Goal: Information Seeking & Learning: Learn about a topic

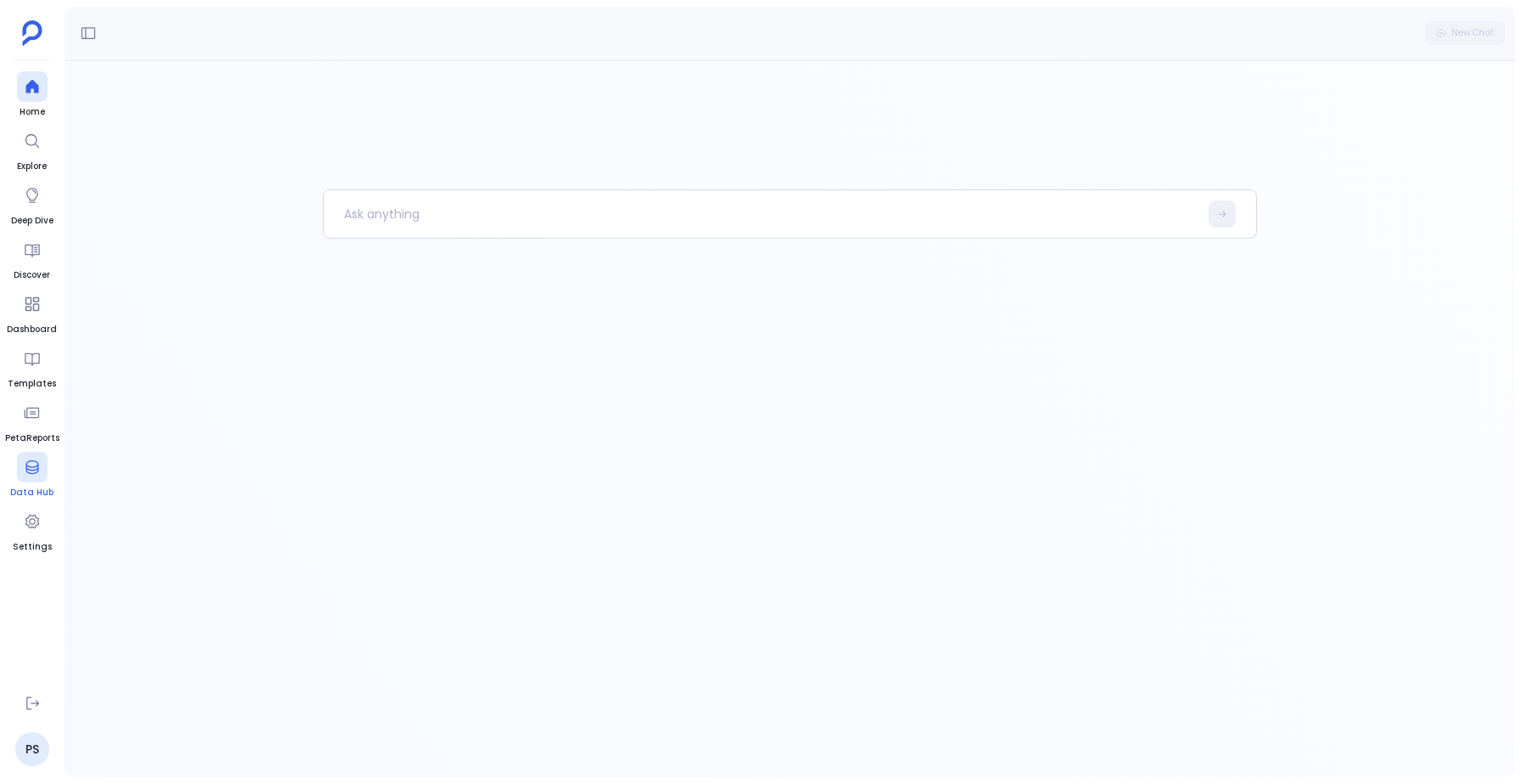
click at [35, 494] on span "Data Hub" at bounding box center [32, 492] width 44 height 13
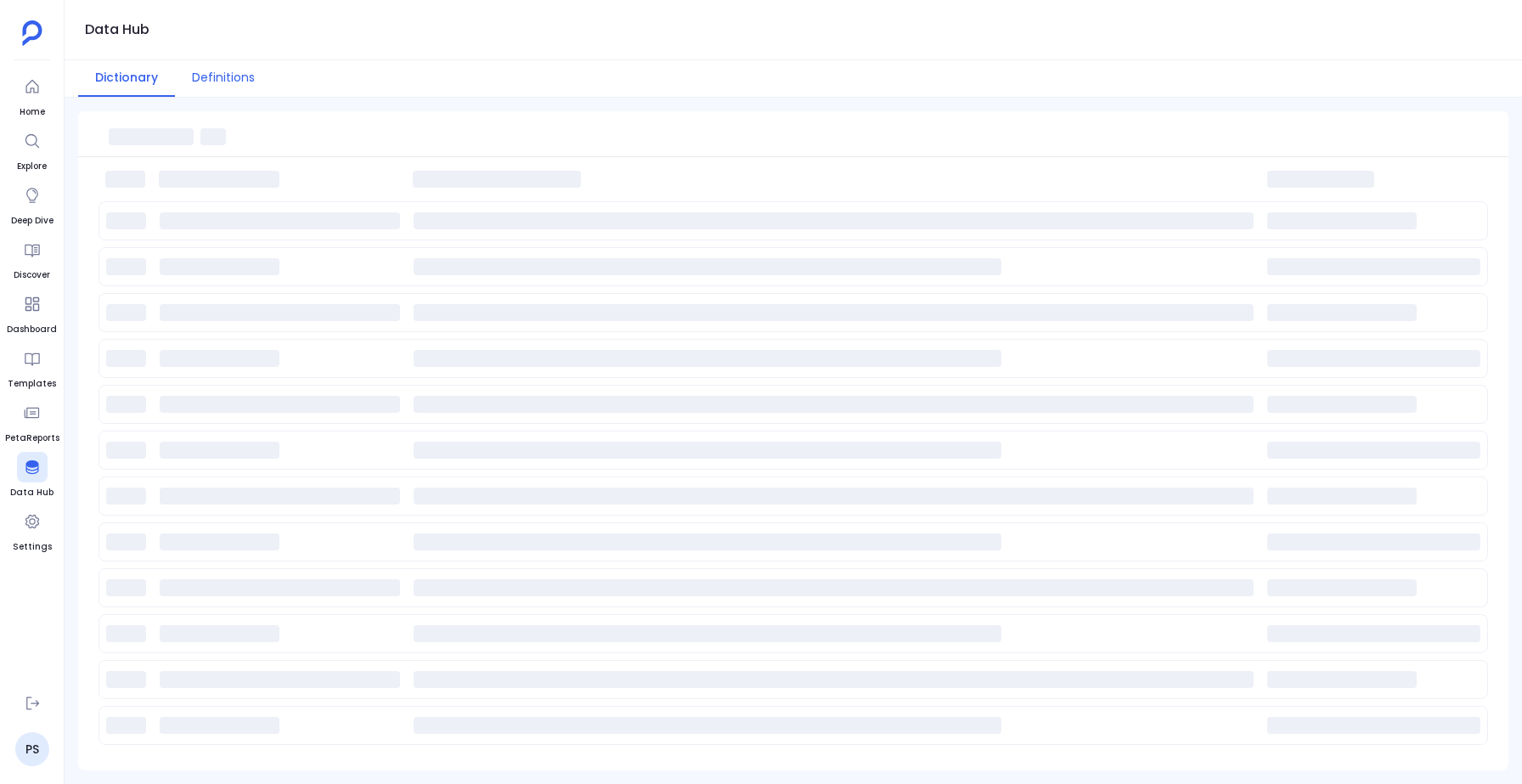
click at [208, 75] on button "Definitions" at bounding box center [224, 78] width 97 height 36
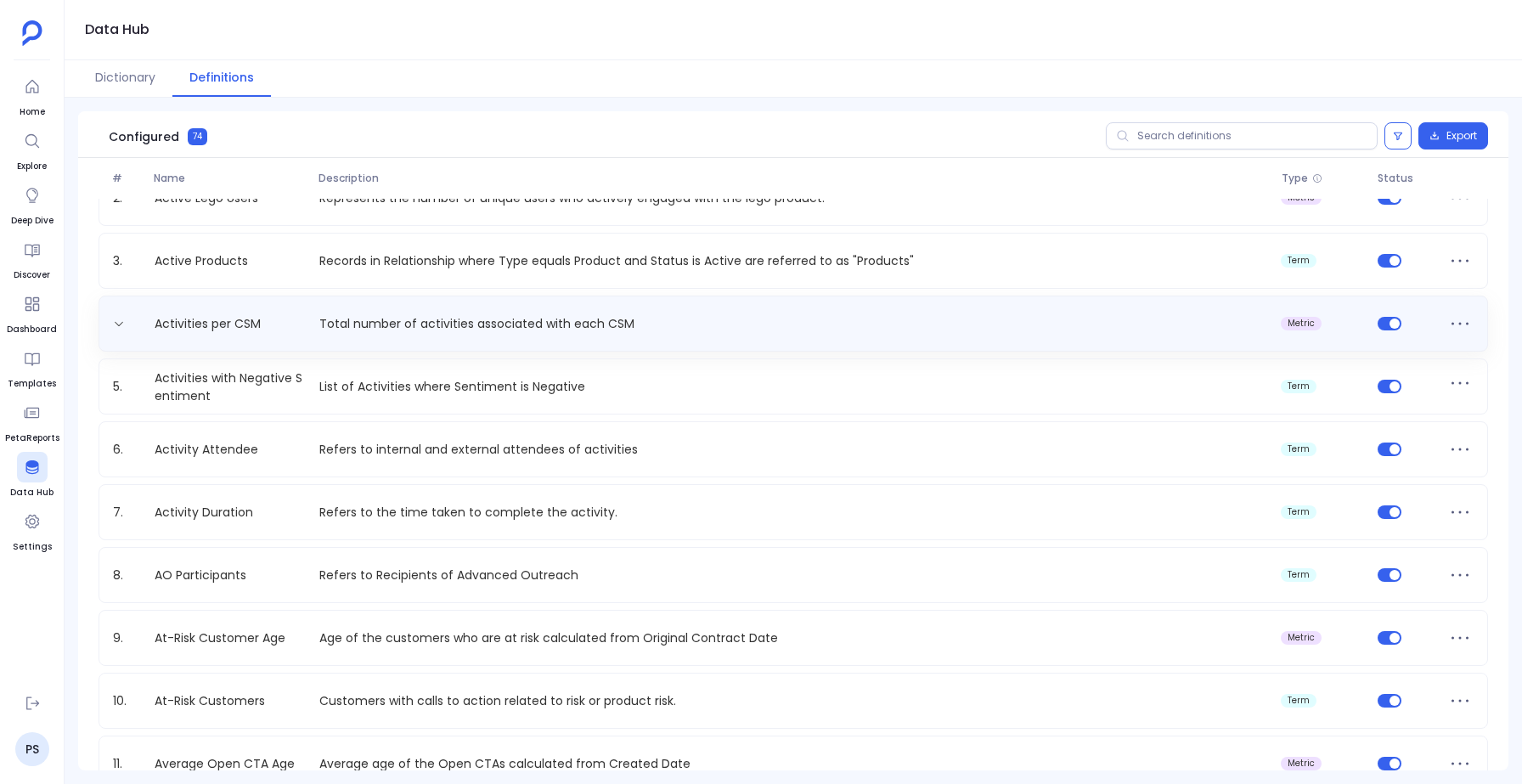
scroll to position [93, 0]
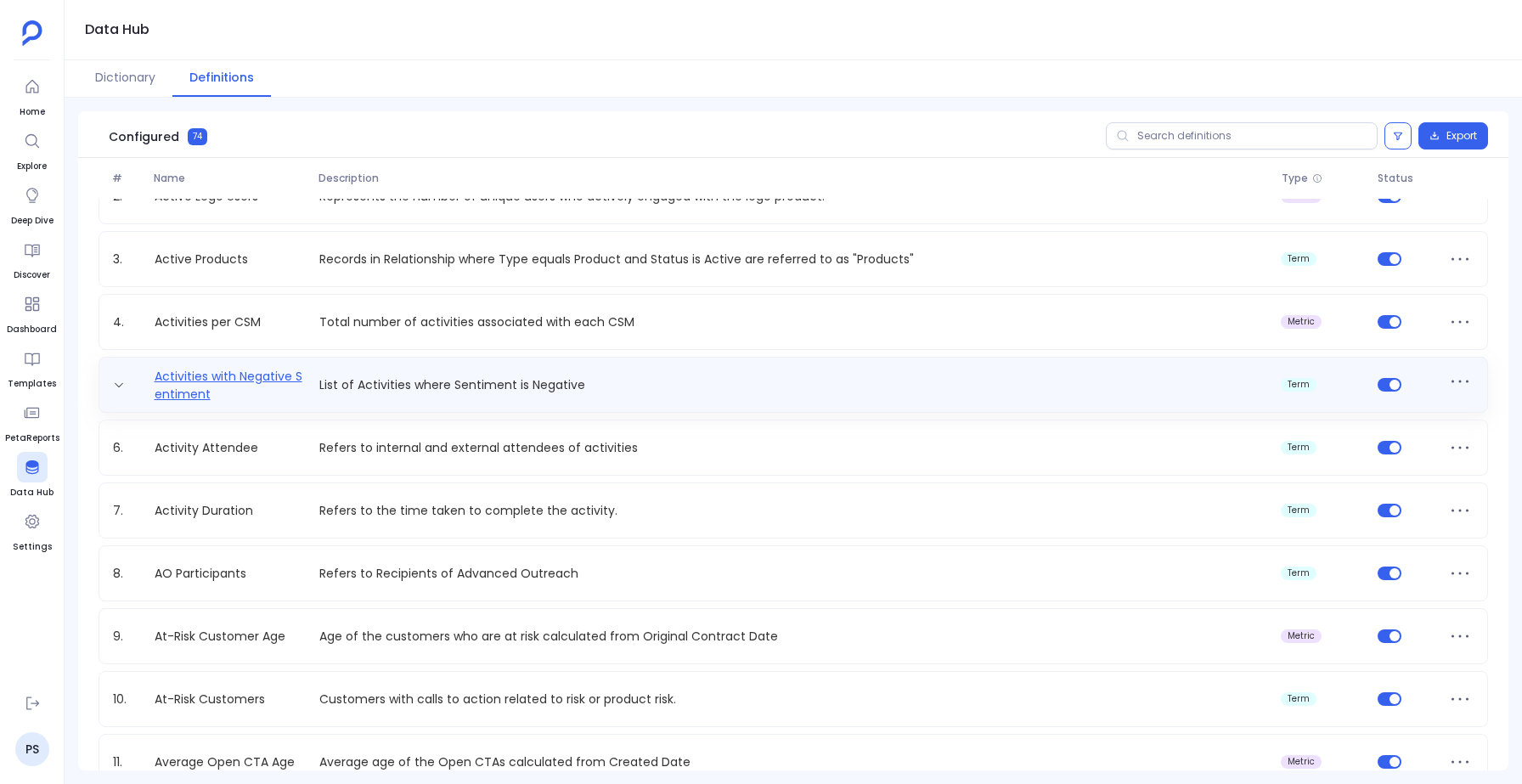
click at [233, 377] on link "Activities with Negative Sentiment" at bounding box center [229, 384] width 165 height 34
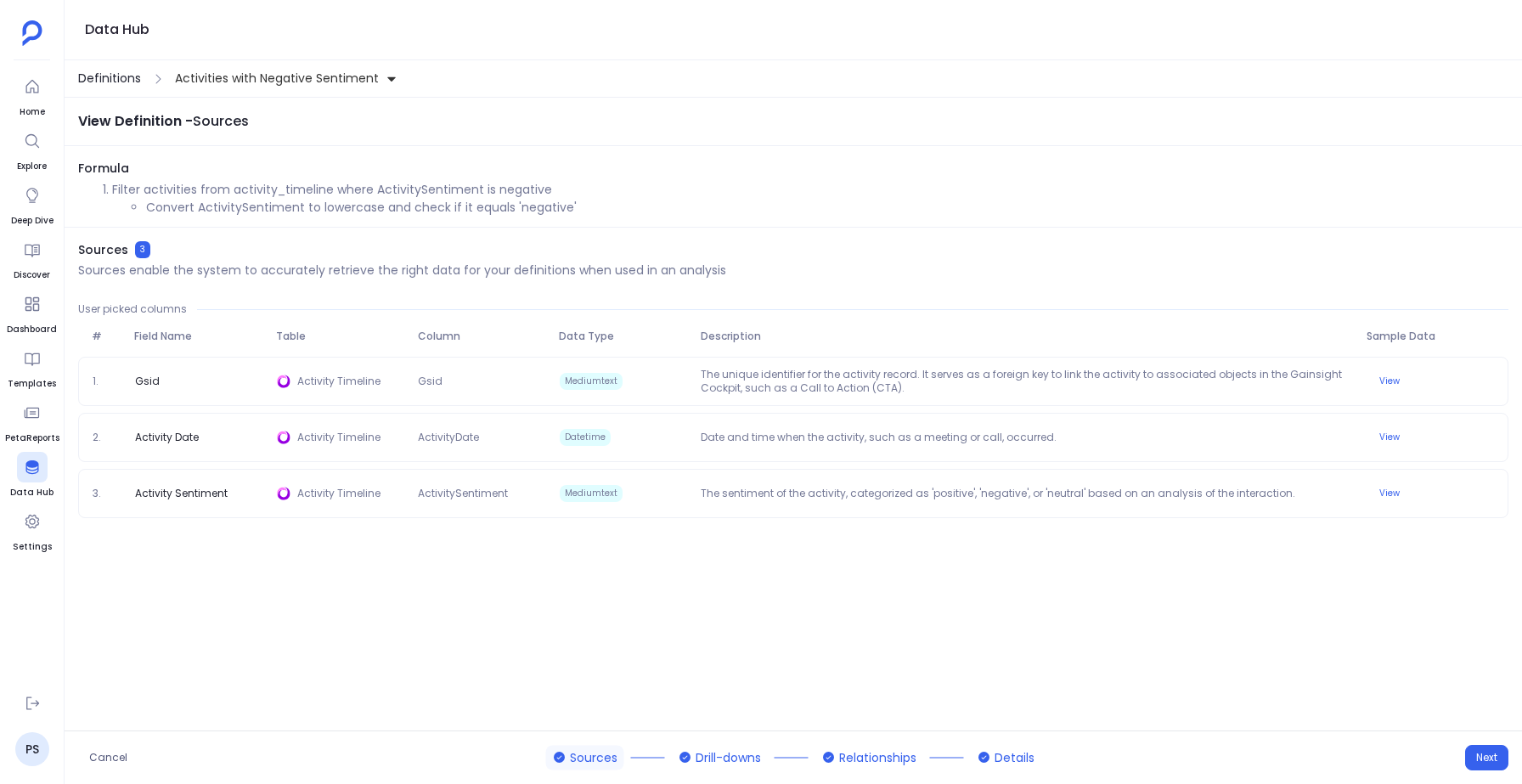
click at [115, 75] on span "Definitions" at bounding box center [109, 78] width 63 height 18
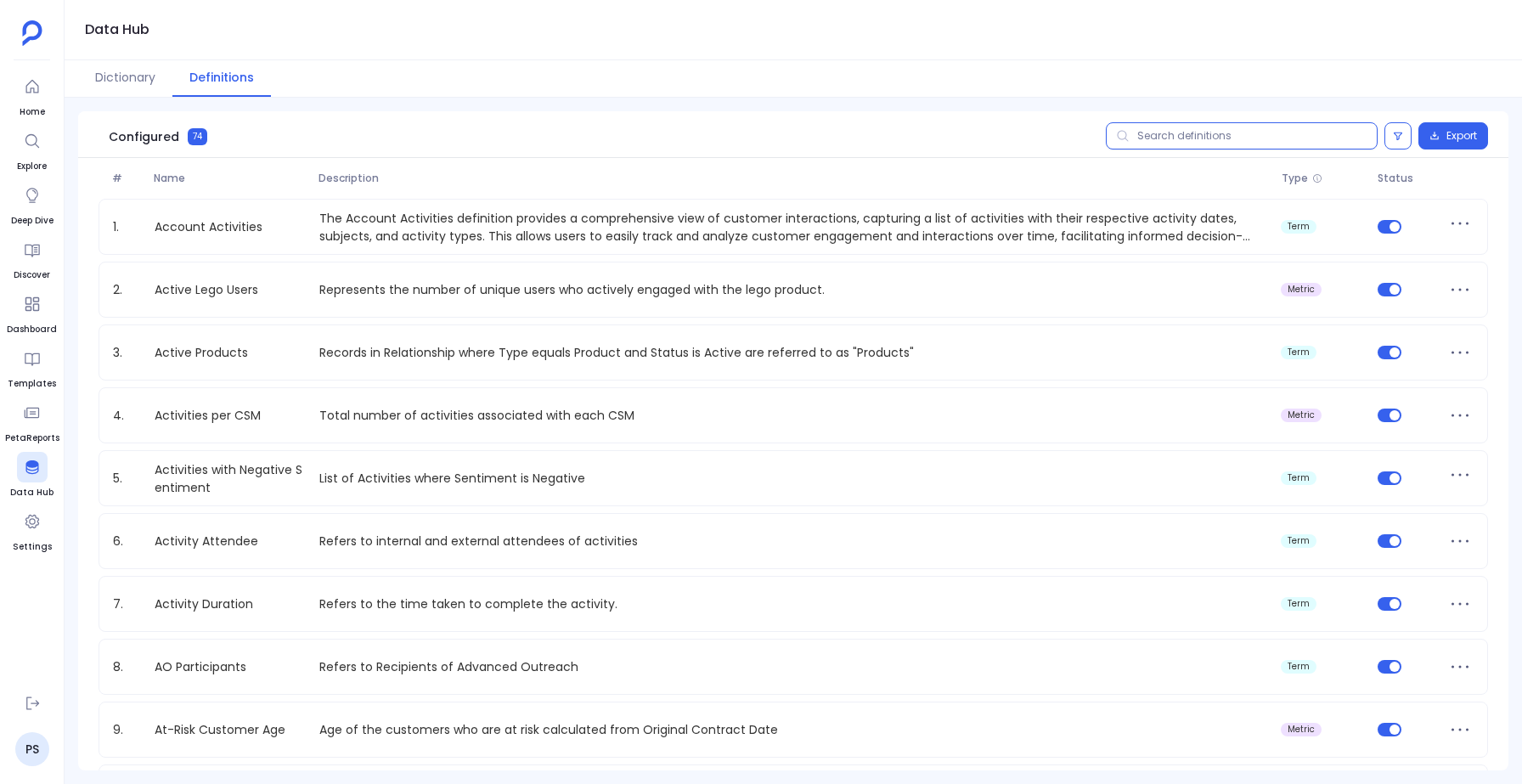
click at [1193, 133] on input "text" at bounding box center [1242, 135] width 272 height 28
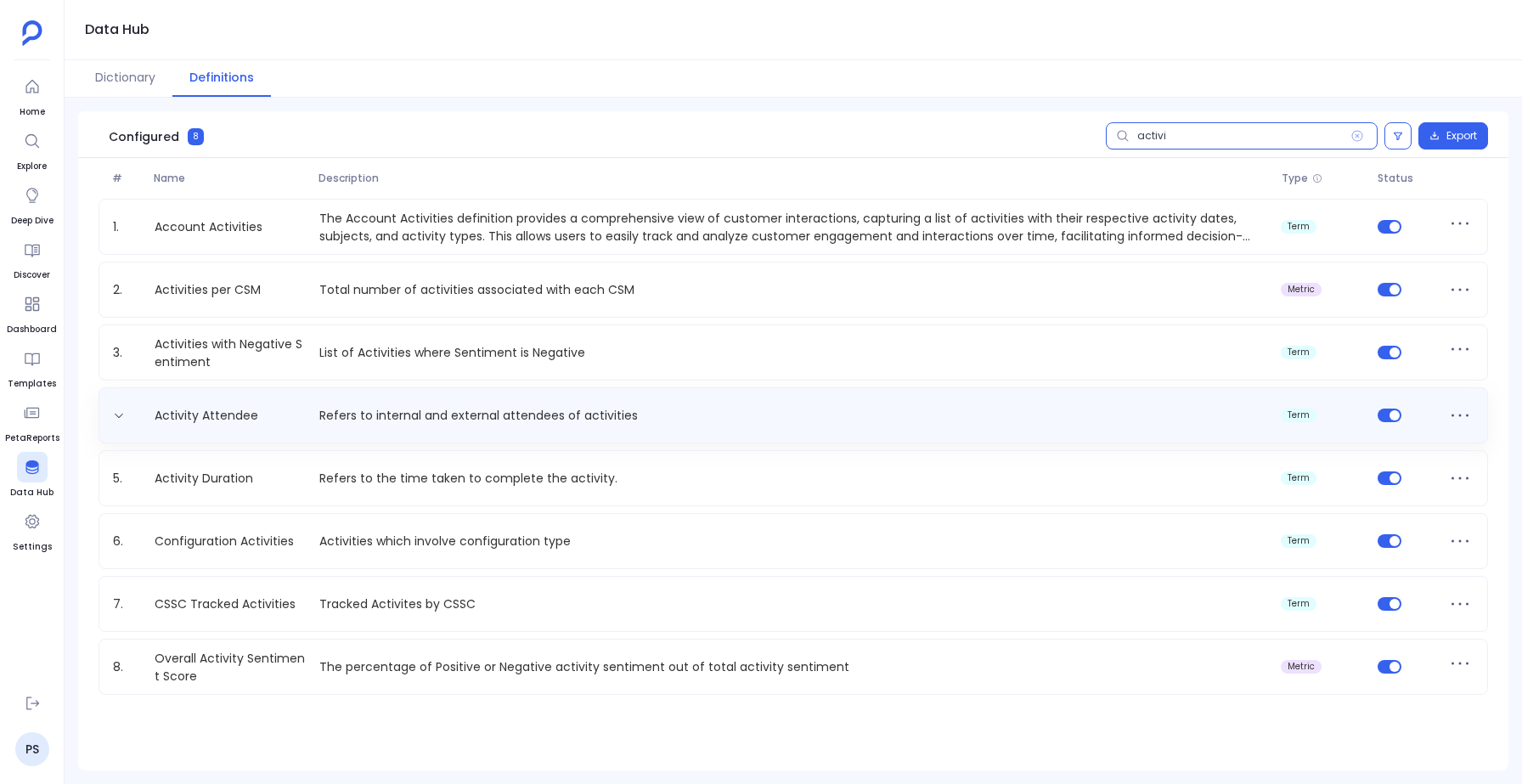
type input "activi"
click at [478, 427] on div "Activity Attendee Refers to internal and external attendees of activities term" at bounding box center [794, 415] width 1374 height 28
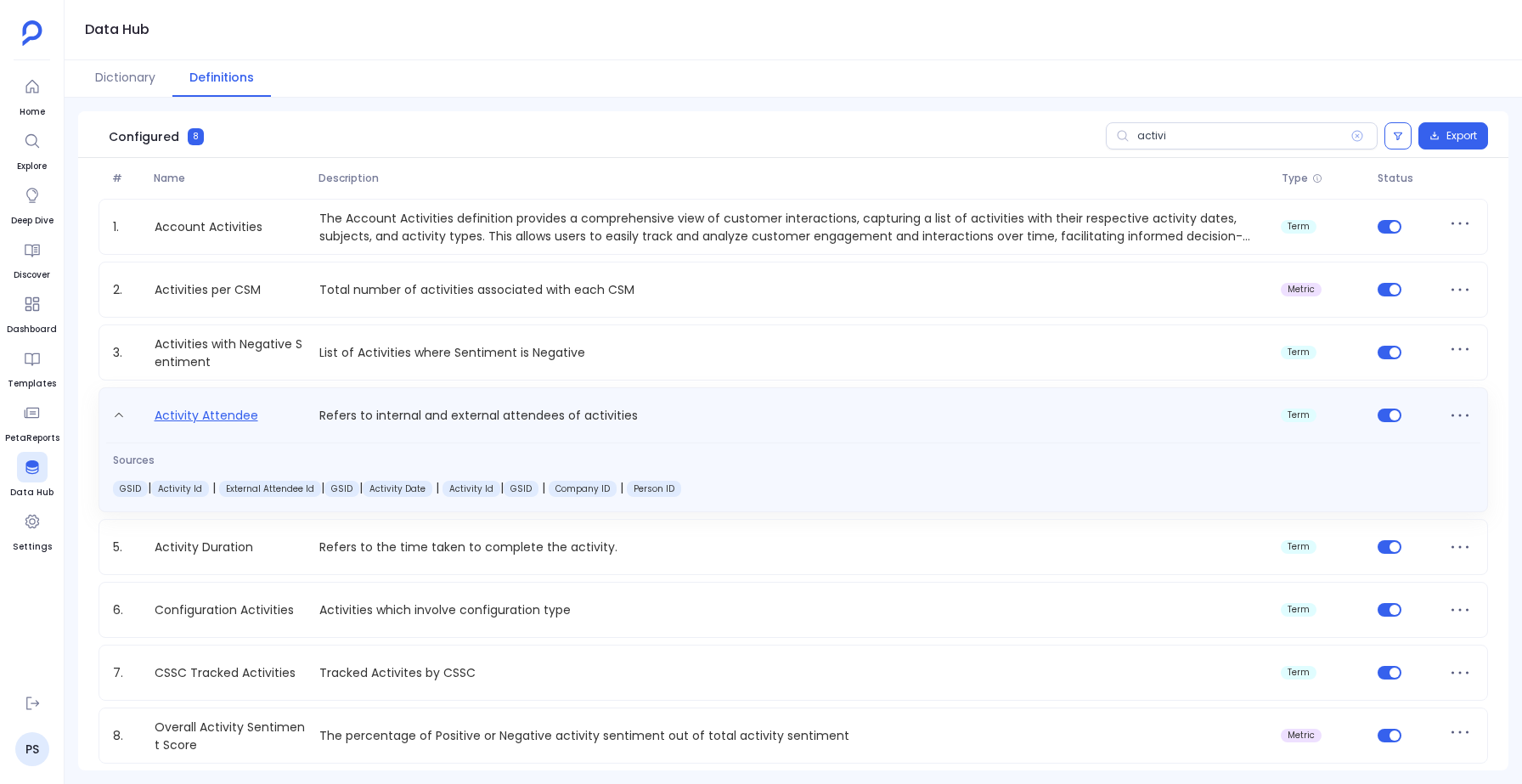
click at [218, 414] on link "Activity Attendee" at bounding box center [206, 419] width 117 height 28
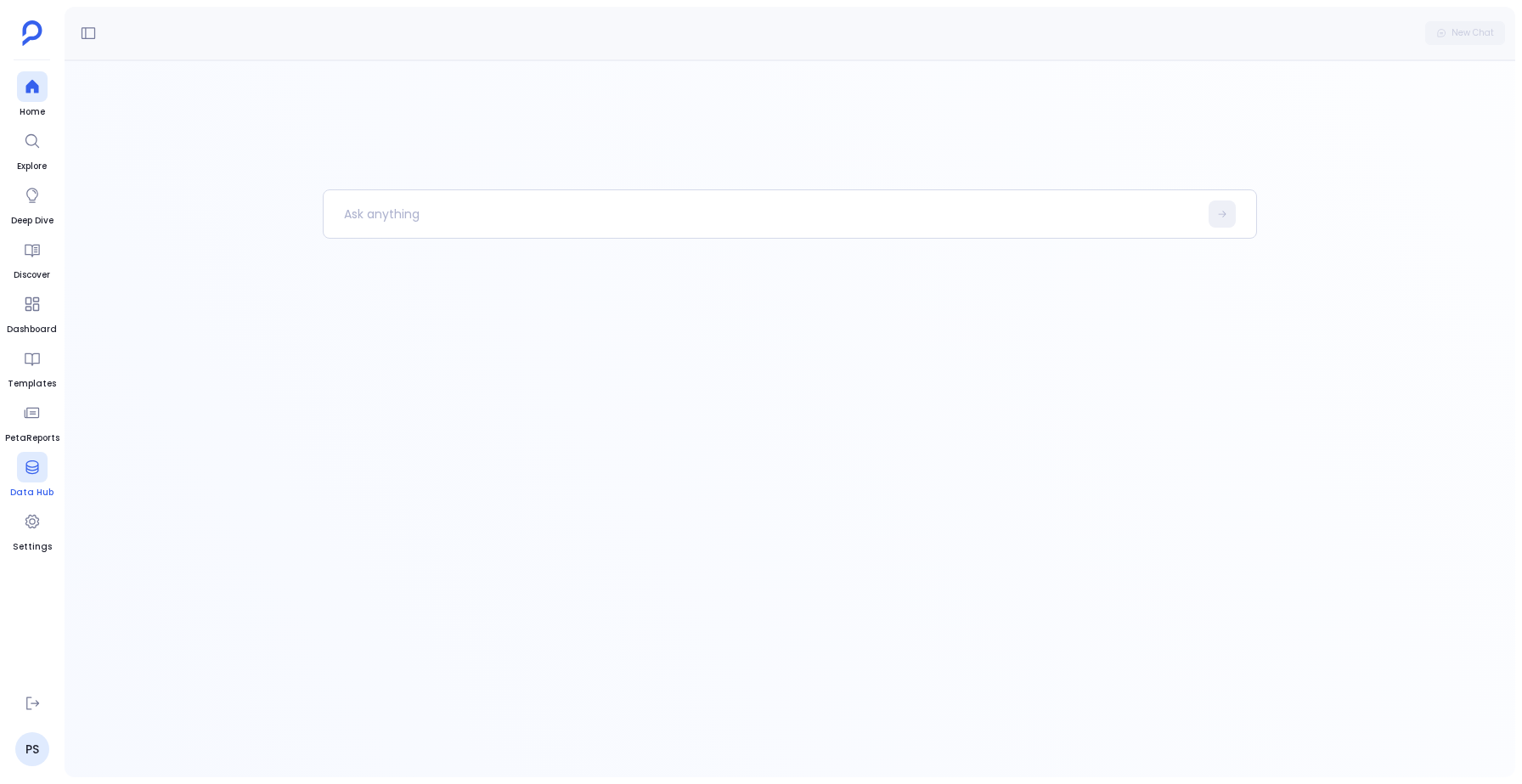
click at [27, 469] on icon at bounding box center [31, 467] width 12 height 13
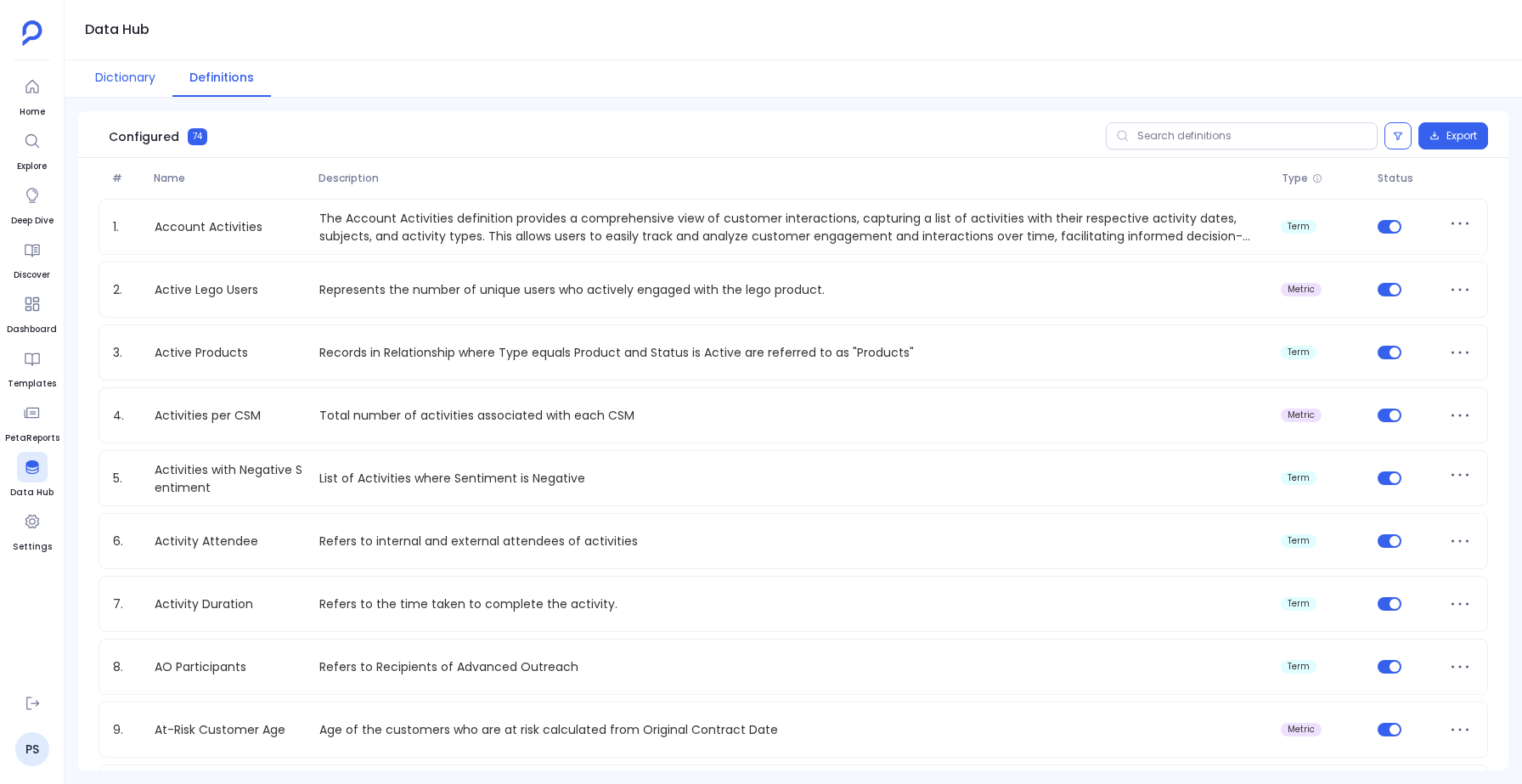
click at [108, 74] on button "Dictionary" at bounding box center [125, 78] width 94 height 36
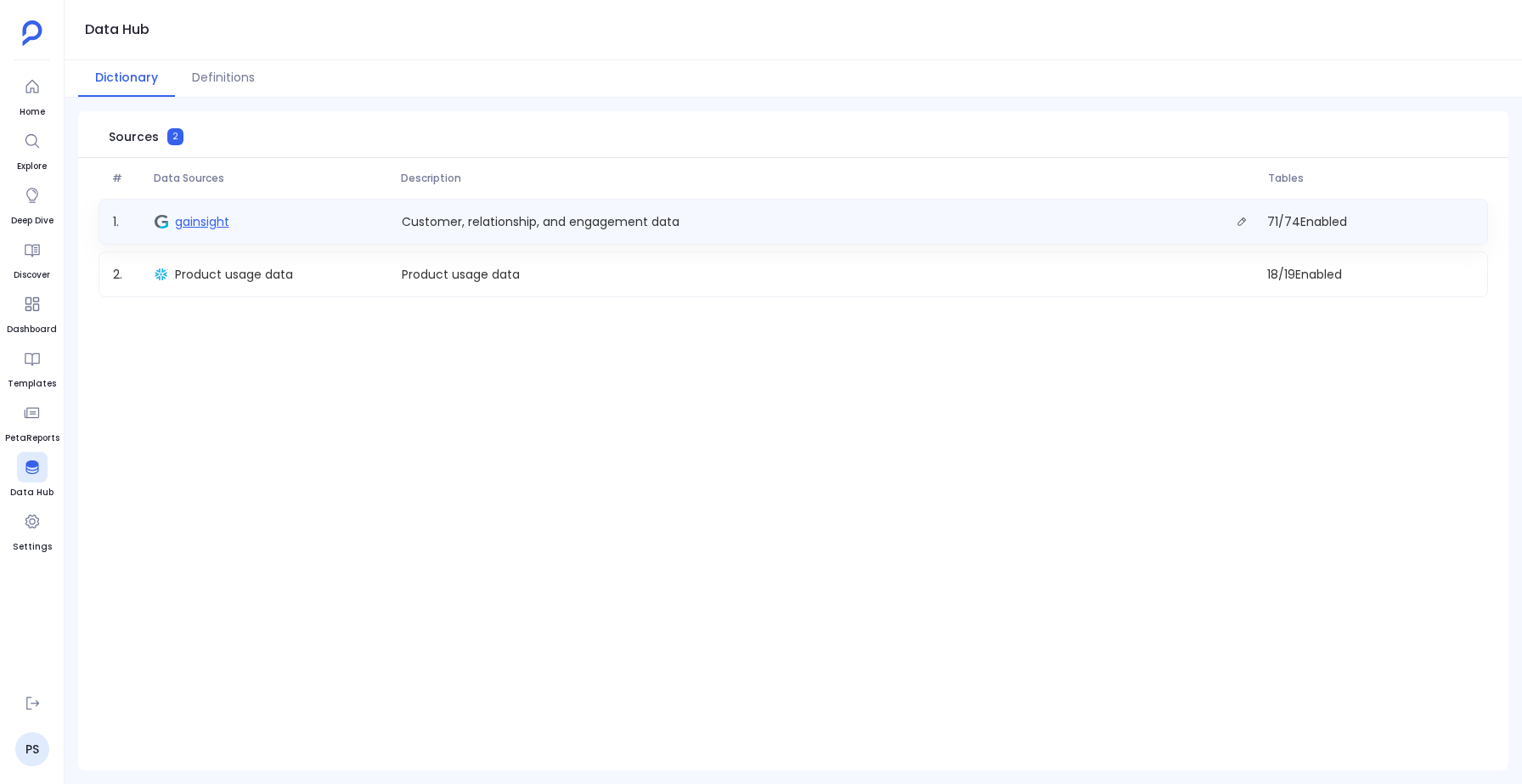
click at [208, 220] on span "gainsight" at bounding box center [202, 222] width 54 height 17
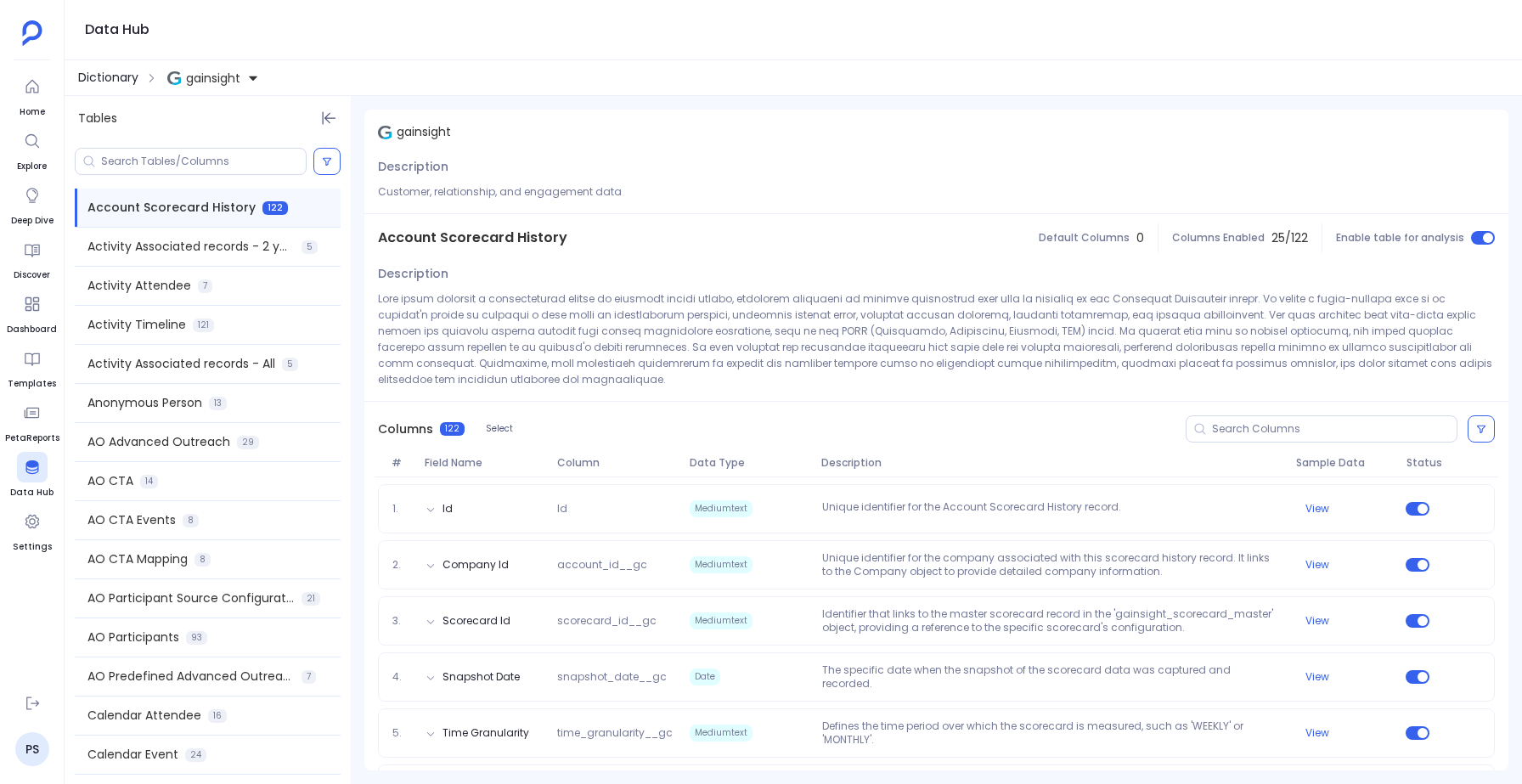
click at [109, 72] on span "Dictionary" at bounding box center [108, 77] width 60 height 18
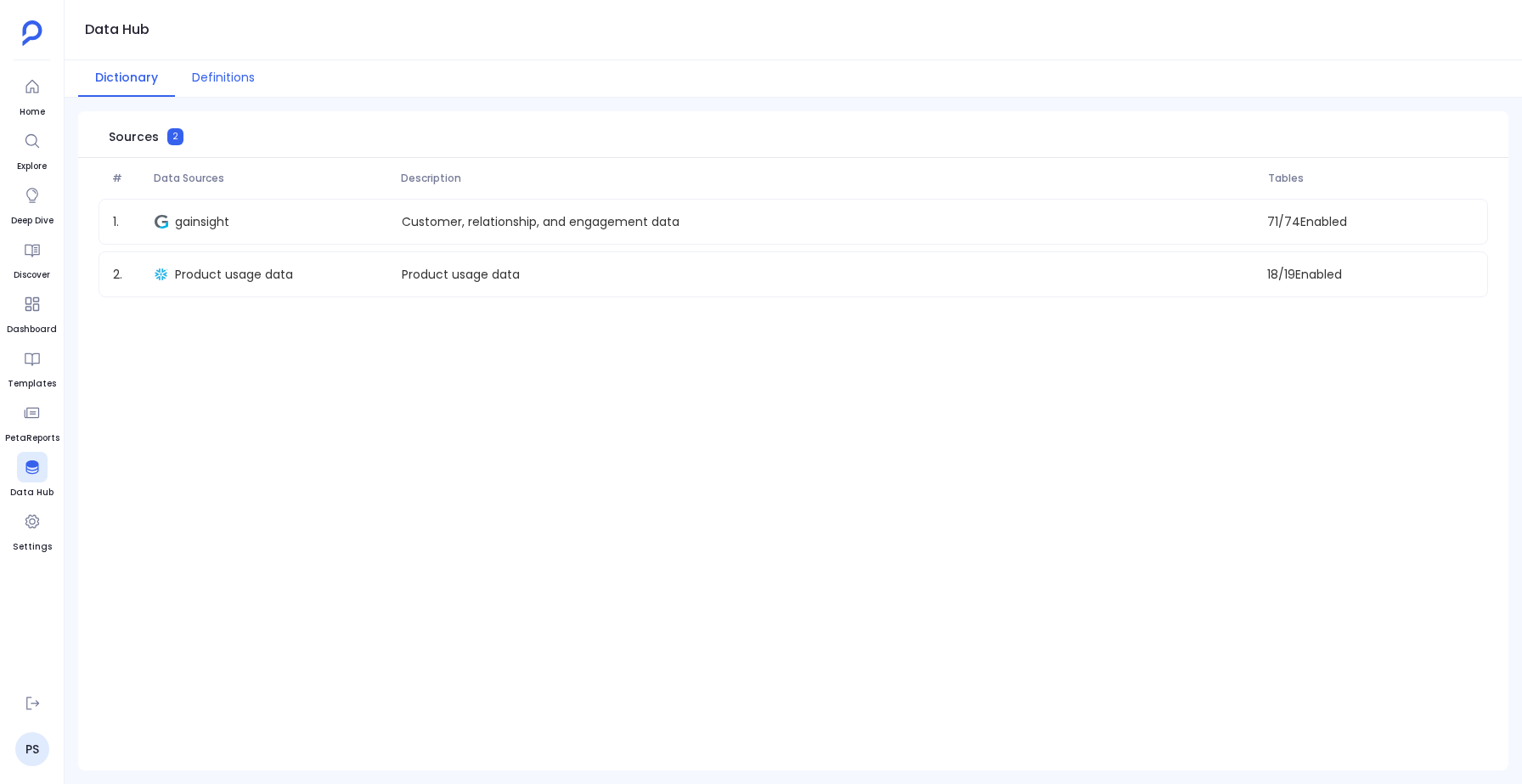
click at [230, 88] on button "Definitions" at bounding box center [224, 78] width 97 height 36
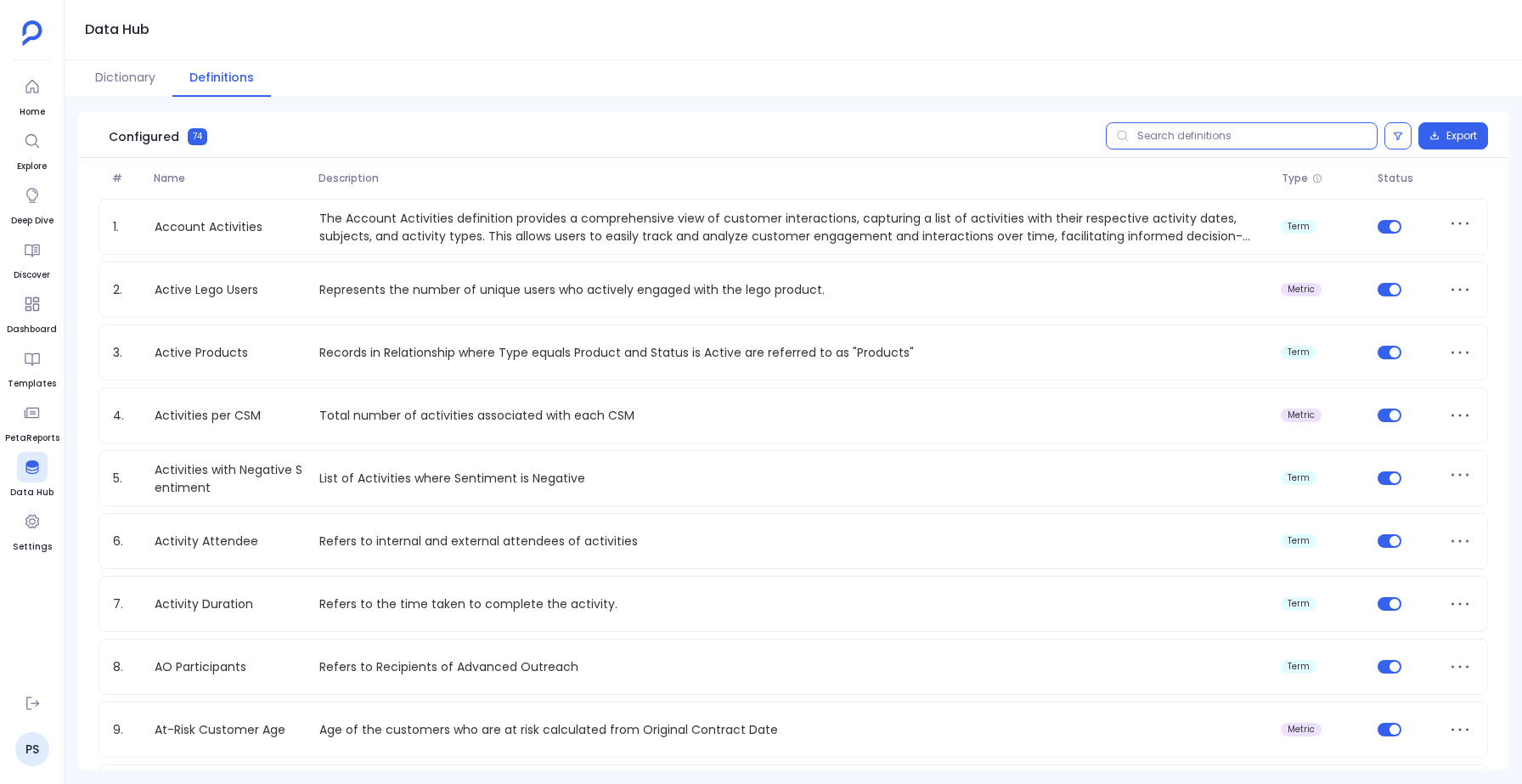
click at [1186, 135] on input "text" at bounding box center [1242, 135] width 272 height 28
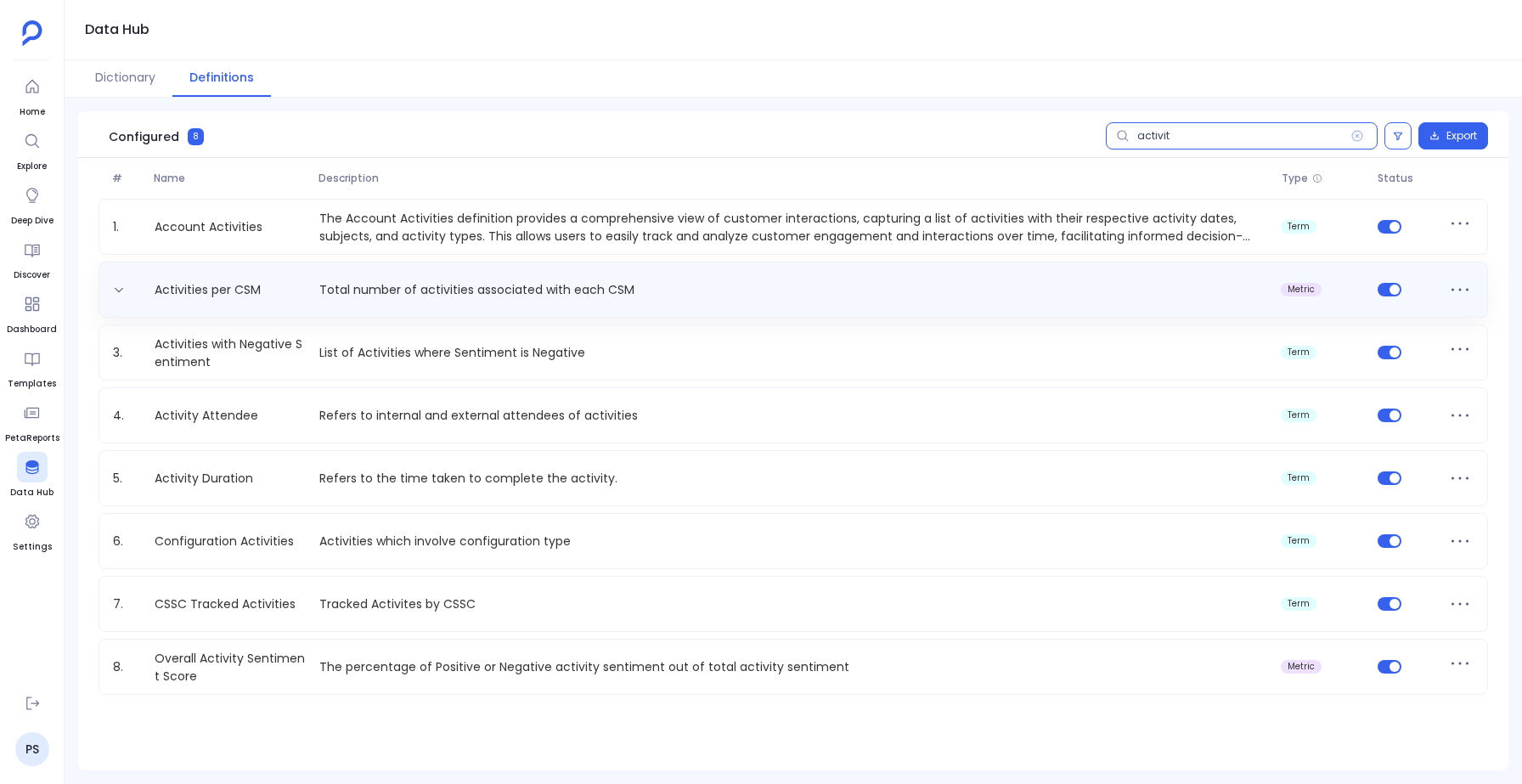
type input "activit"
click at [390, 291] on p "Total number of activities associated with each CSM" at bounding box center [793, 289] width 962 height 18
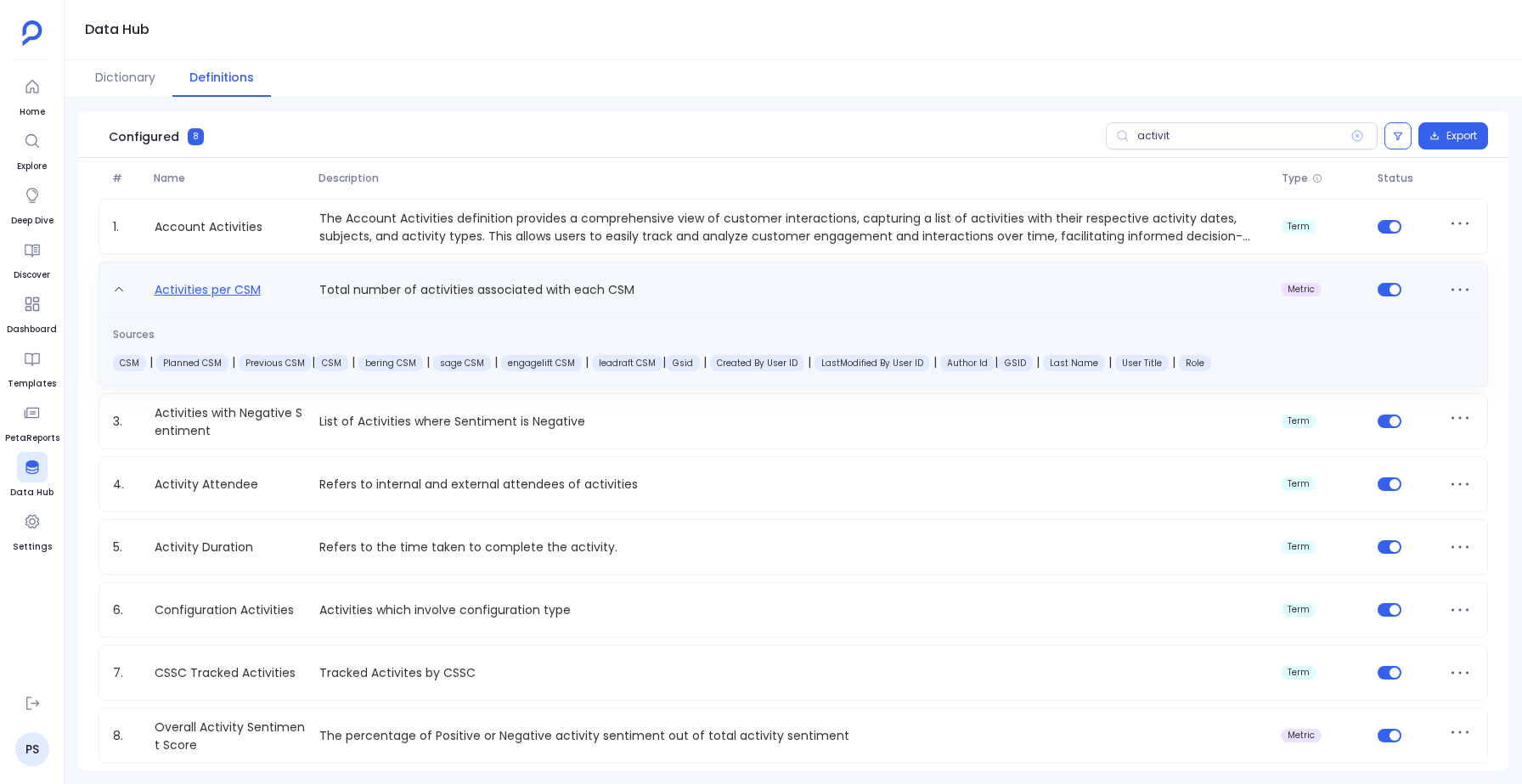
click at [217, 288] on link "Activities per CSM" at bounding box center [208, 293] width 120 height 28
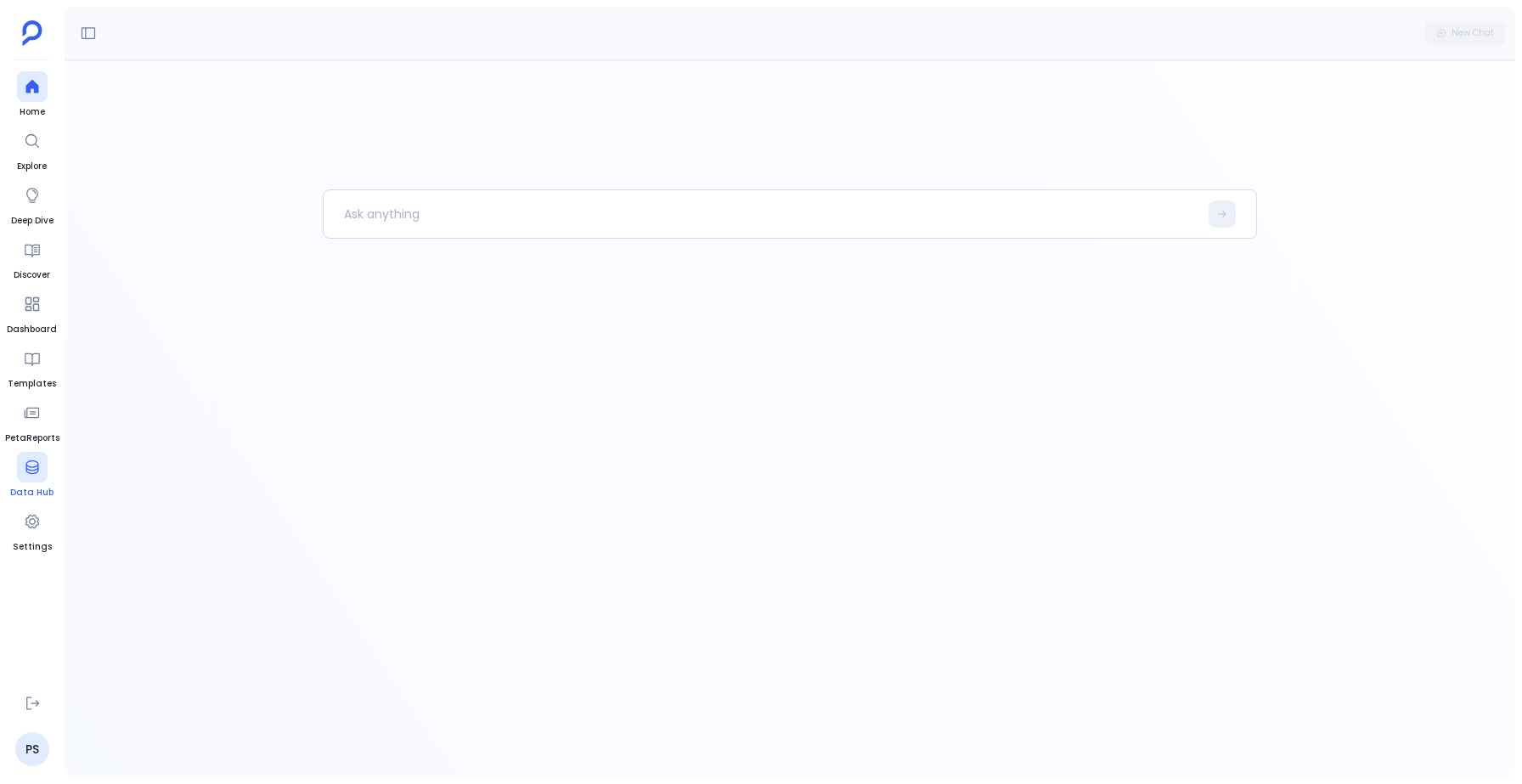
click at [36, 463] on icon at bounding box center [31, 467] width 12 height 13
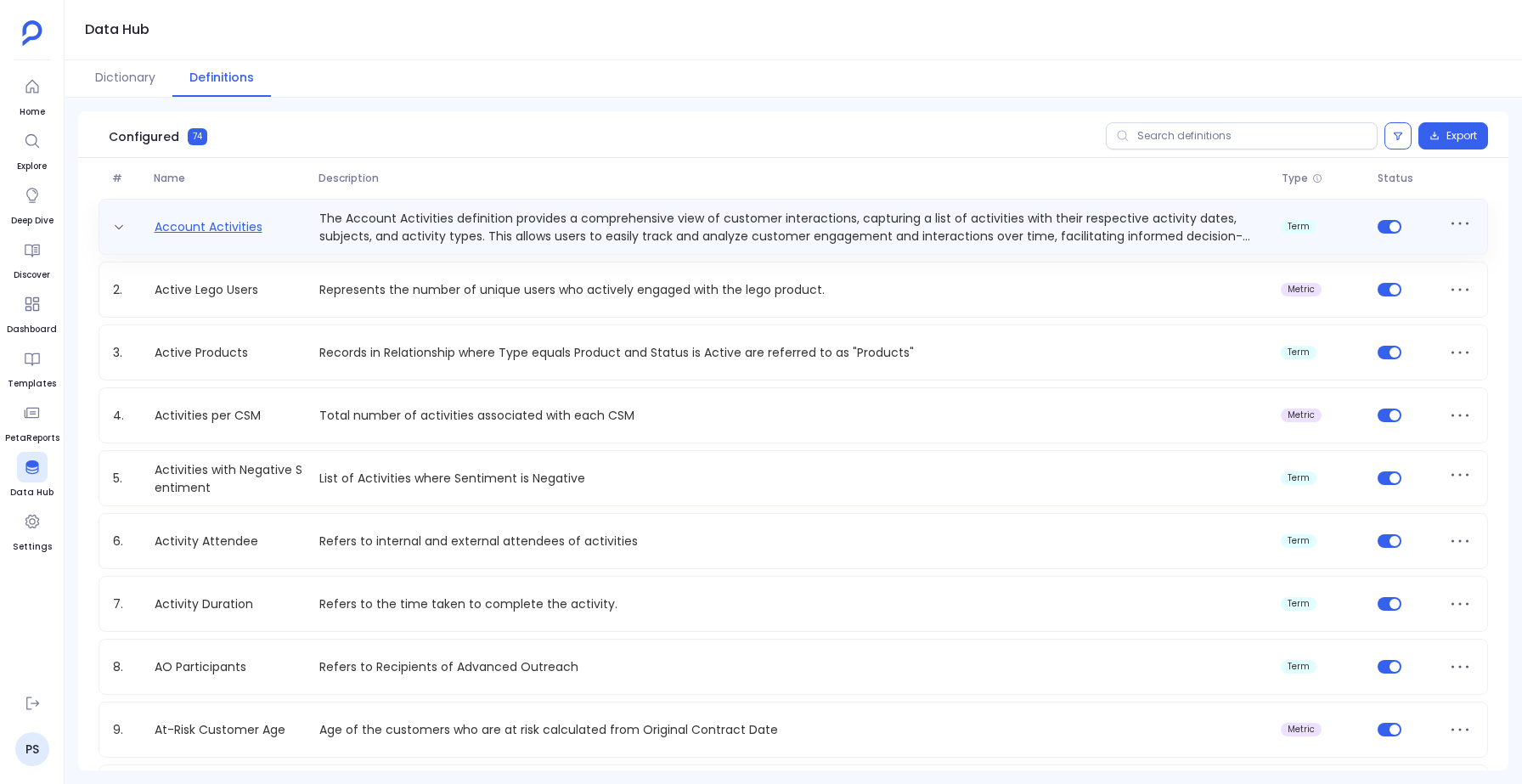
click at [201, 228] on link "Account Activities" at bounding box center [208, 226] width 122 height 18
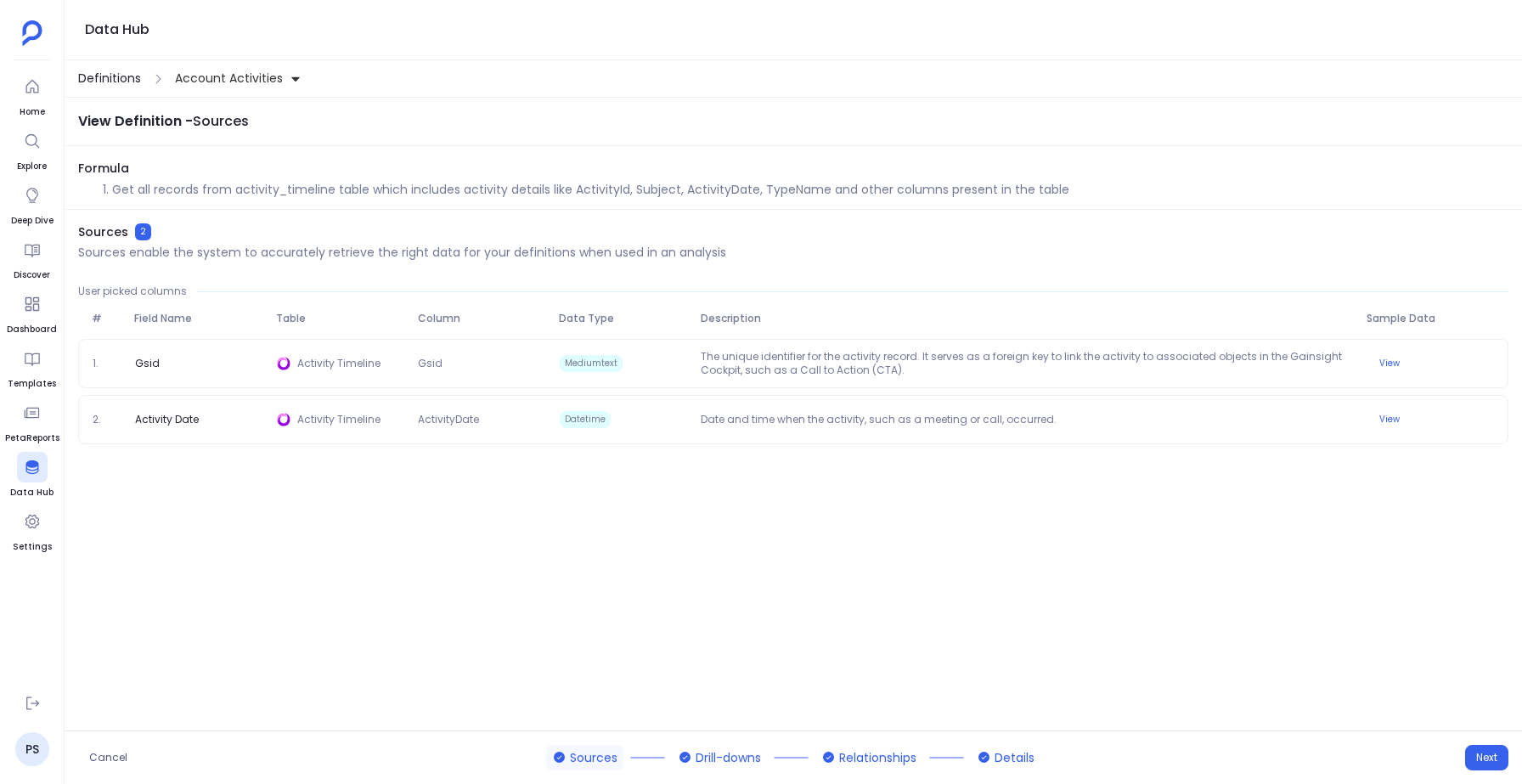
click at [109, 76] on span "Definitions" at bounding box center [109, 78] width 63 height 18
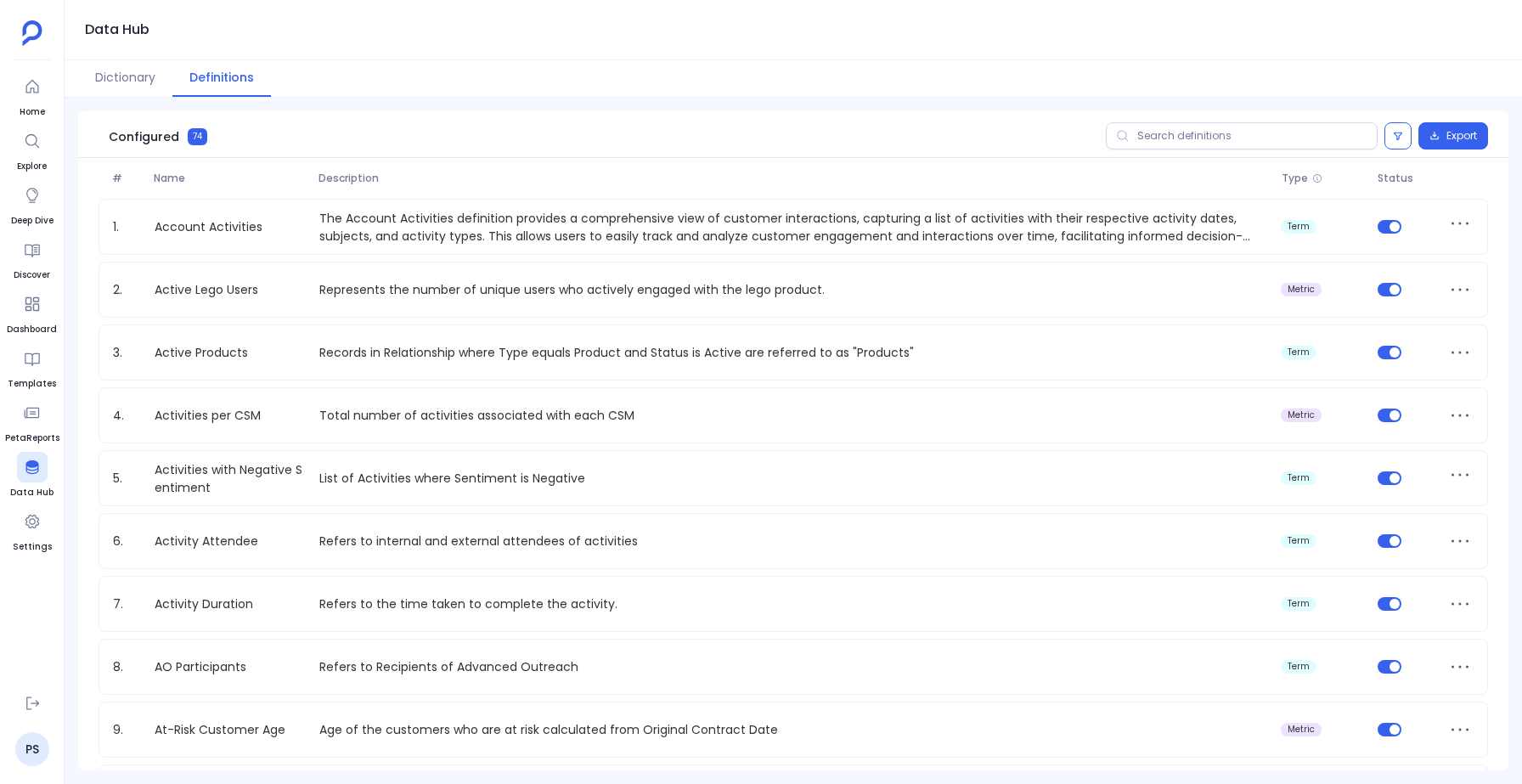
click at [1179, 149] on div "Configured 74 Export" at bounding box center [793, 134] width 1431 height 47
click at [1168, 141] on input "text" at bounding box center [1242, 135] width 272 height 28
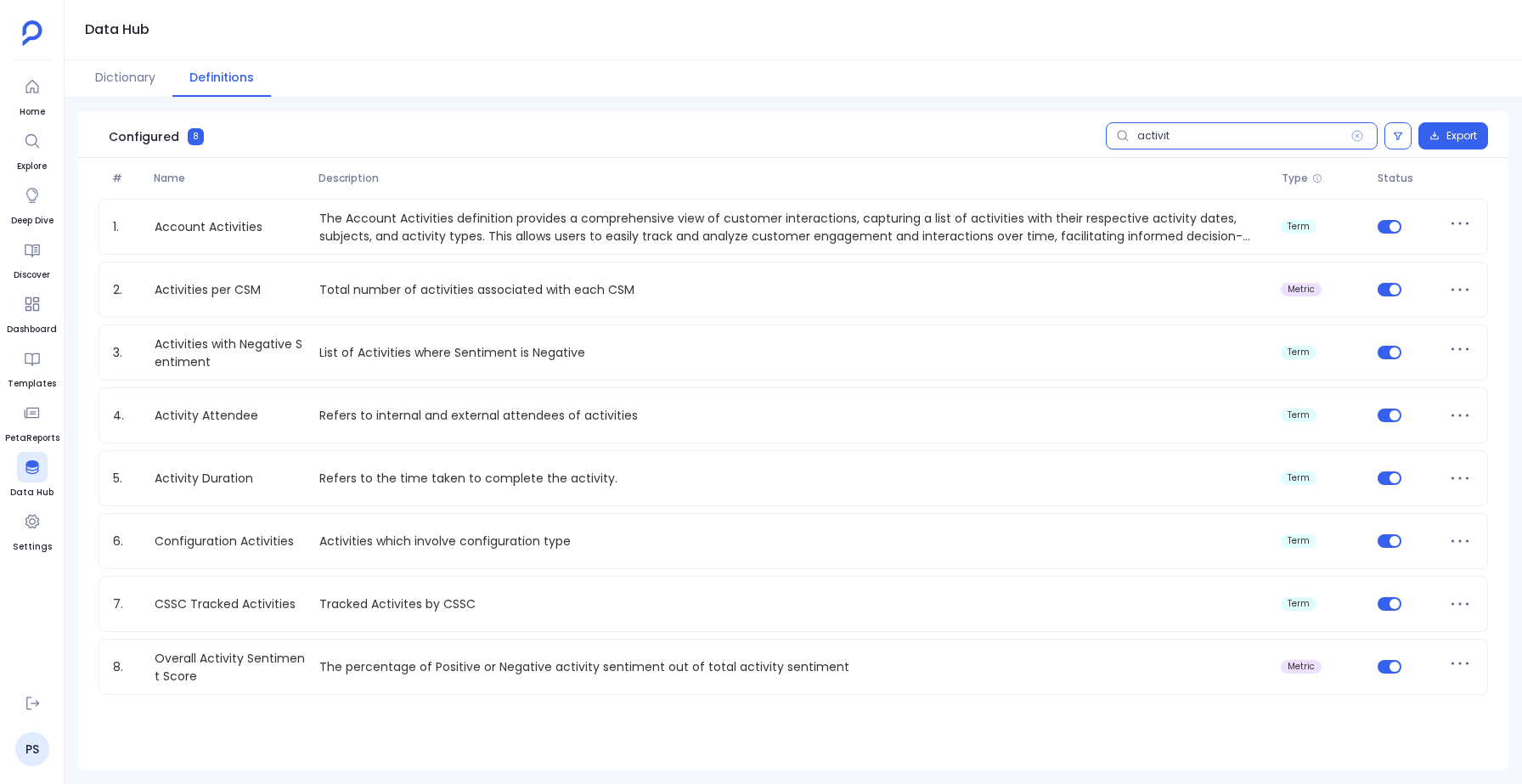
type input "activit"
